Goal: Check status: Check status

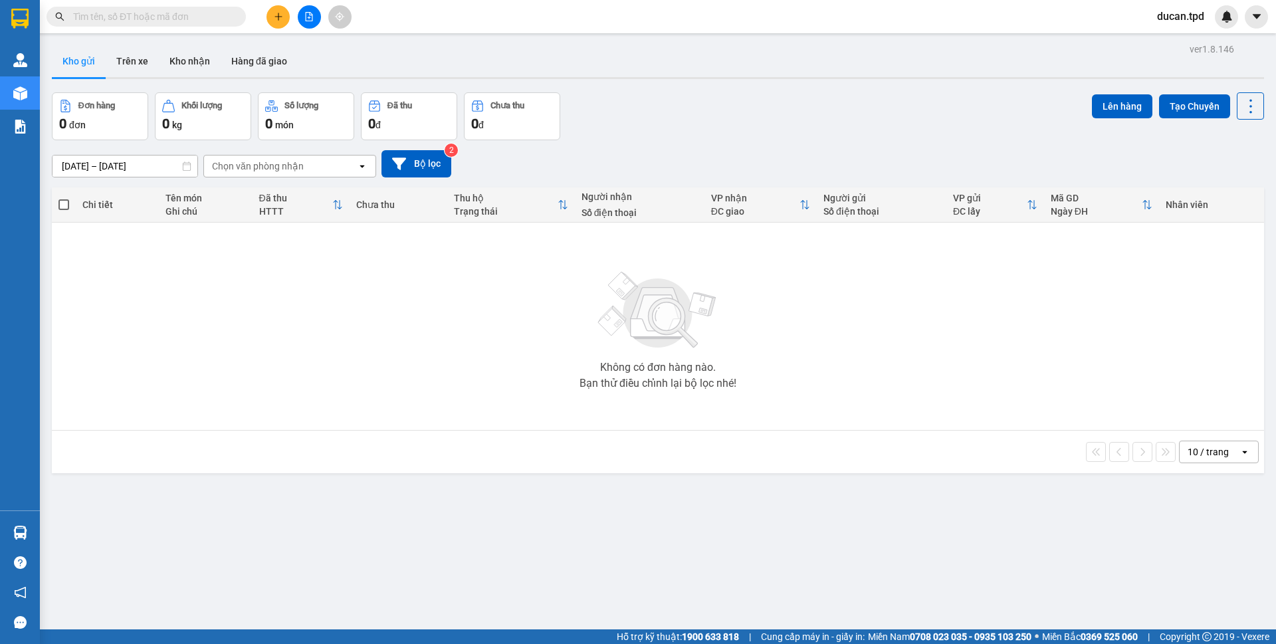
click at [298, 403] on section "Kết quả tìm kiếm ( 19 ) Bộ lọc Mã ĐH Trạng thái Món hàng Thu hộ Tổng cước Chưa …" at bounding box center [638, 322] width 1276 height 644
click at [205, 58] on button "Kho nhận" at bounding box center [190, 61] width 62 height 32
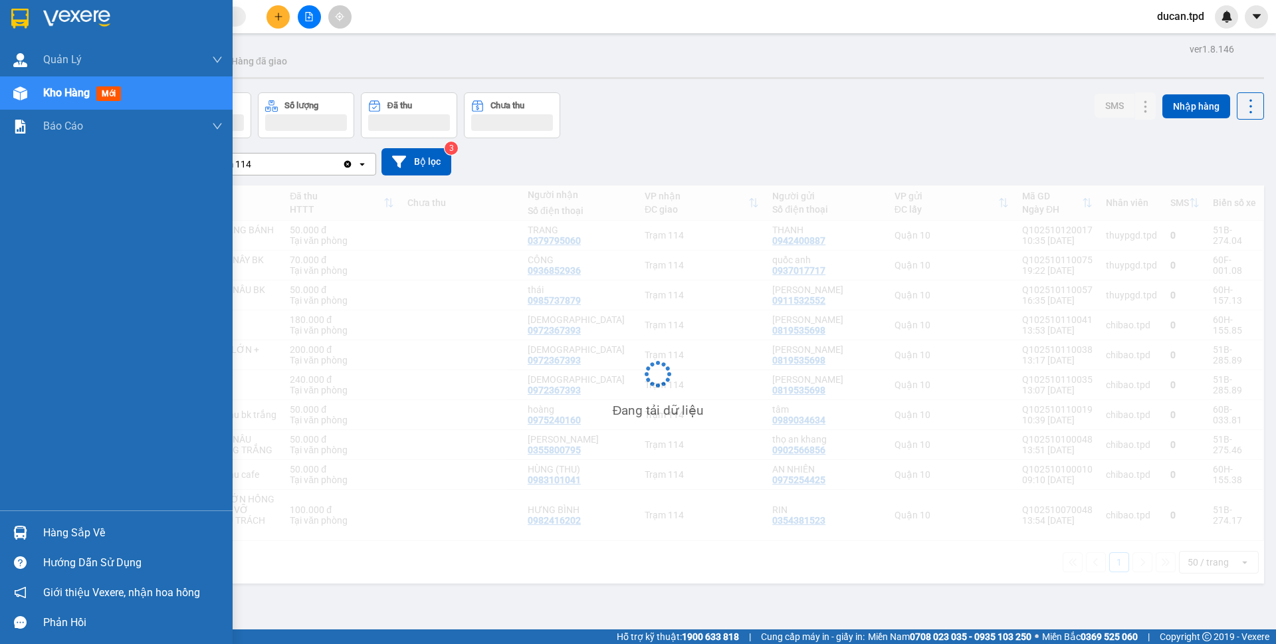
scroll to position [61, 0]
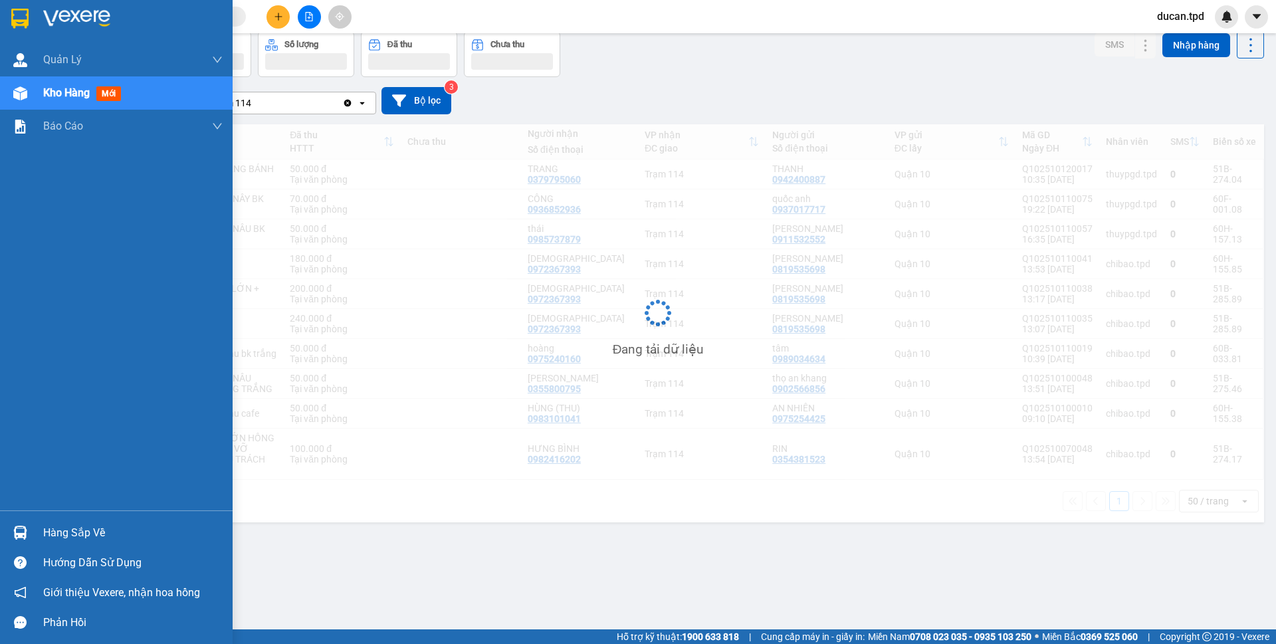
click at [27, 527] on img at bounding box center [20, 533] width 14 height 14
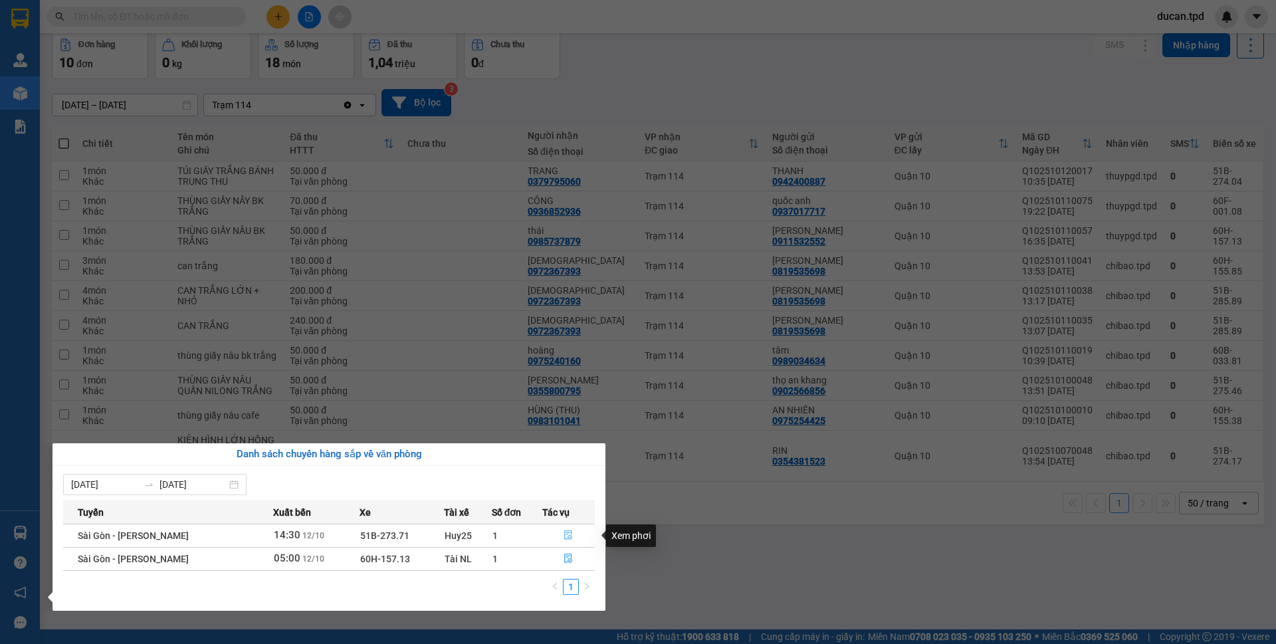
click at [566, 531] on icon "file-done" at bounding box center [569, 535] width 8 height 9
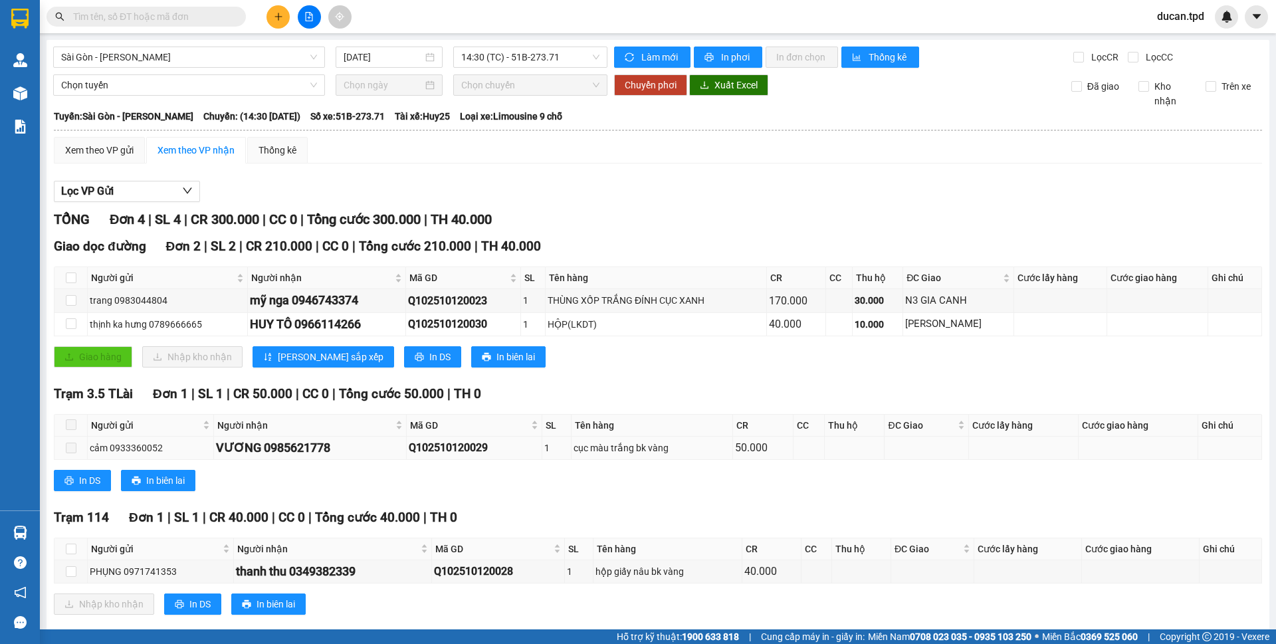
scroll to position [23, 0]
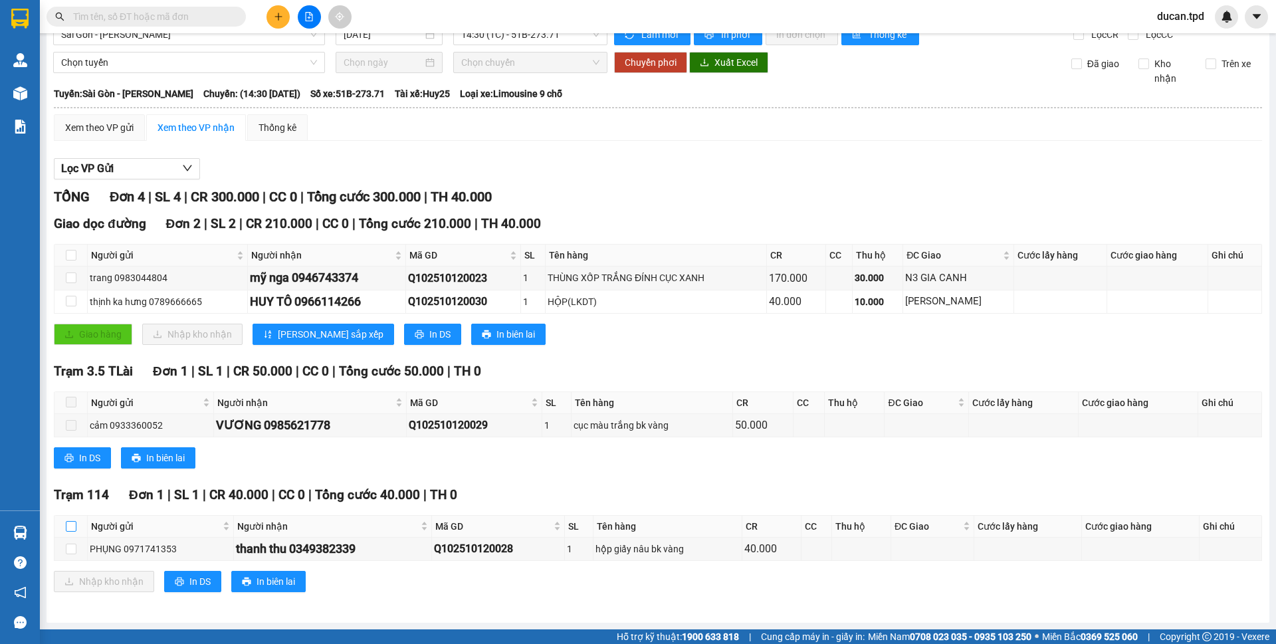
click at [74, 528] on input "checkbox" at bounding box center [71, 526] width 11 height 11
checkbox input "true"
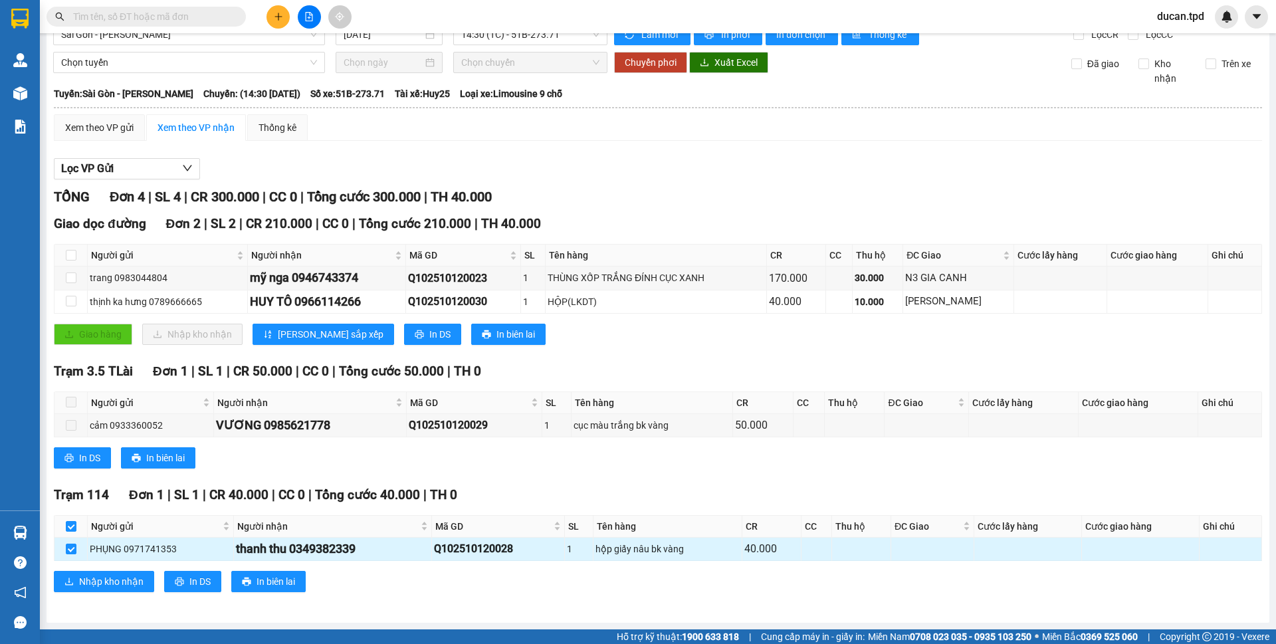
click at [318, 555] on div "thanh thu 0349382339" at bounding box center [332, 549] width 193 height 19
copy div "0349382339"
click at [167, 9] on span at bounding box center [146, 17] width 199 height 20
click at [167, 14] on input "text" at bounding box center [151, 16] width 157 height 15
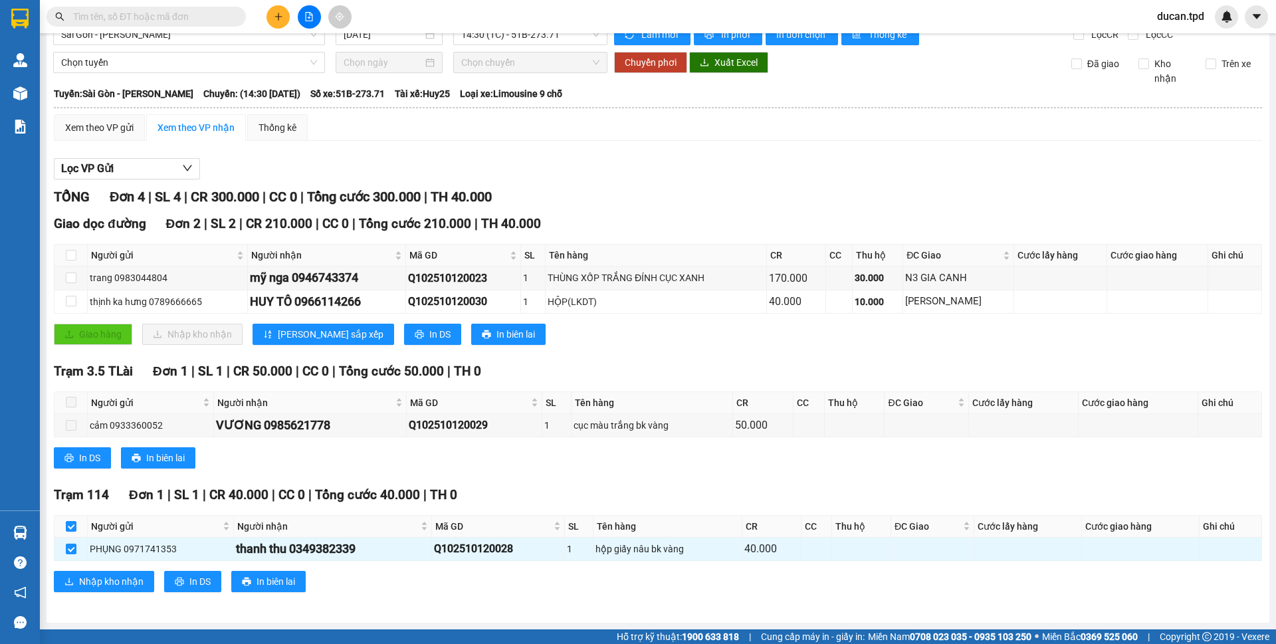
paste input "0349382339"
type input "0349382339"
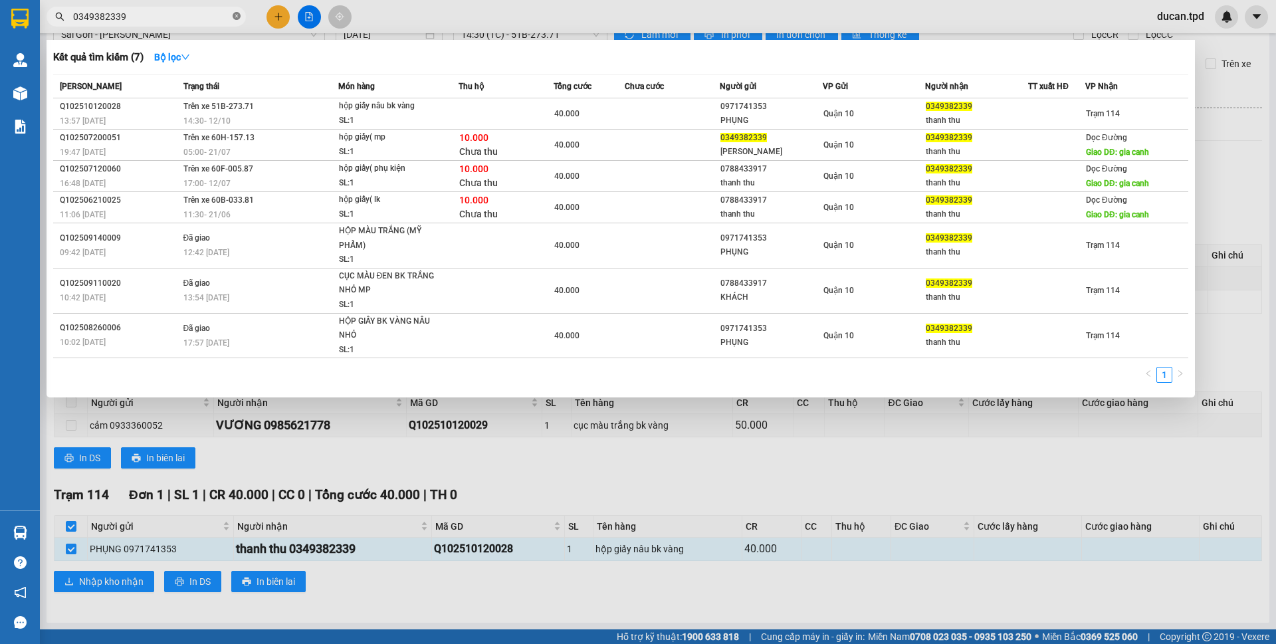
click at [235, 17] on icon "close-circle" at bounding box center [237, 16] width 8 height 8
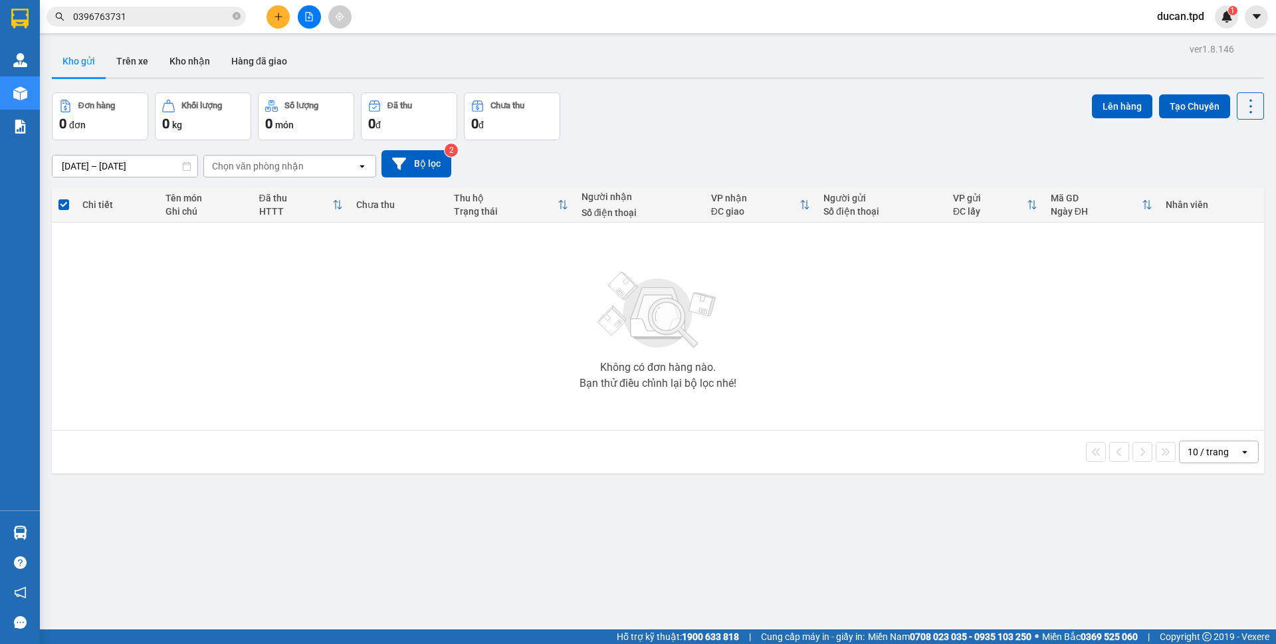
click at [238, 19] on icon "close-circle" at bounding box center [237, 16] width 8 height 8
